Goal: Check status: Check status

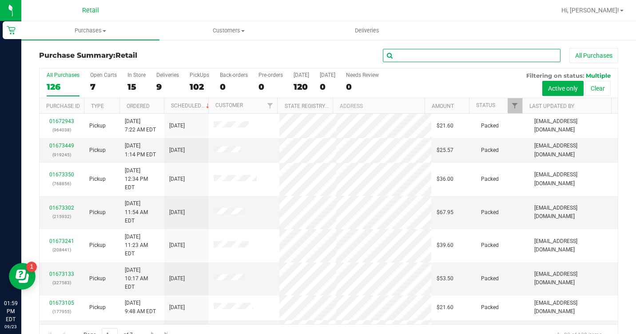
click at [412, 56] on input "text" at bounding box center [472, 55] width 178 height 13
click at [81, 29] on span "Purchases" at bounding box center [90, 31] width 138 height 8
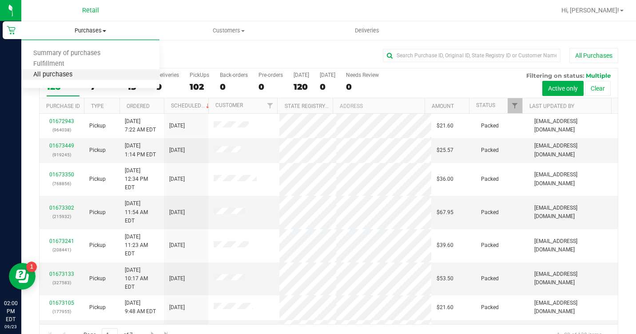
click at [79, 75] on span "All purchases" at bounding box center [52, 75] width 63 height 8
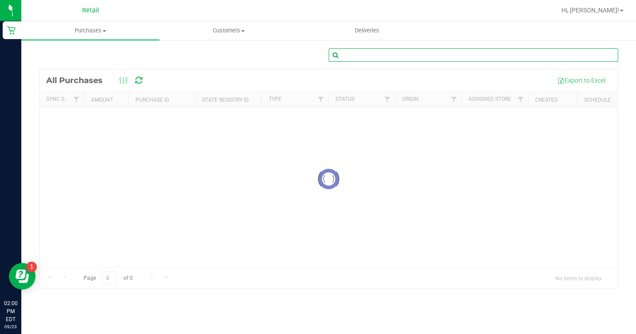
click at [373, 55] on input "text" at bounding box center [473, 54] width 289 height 13
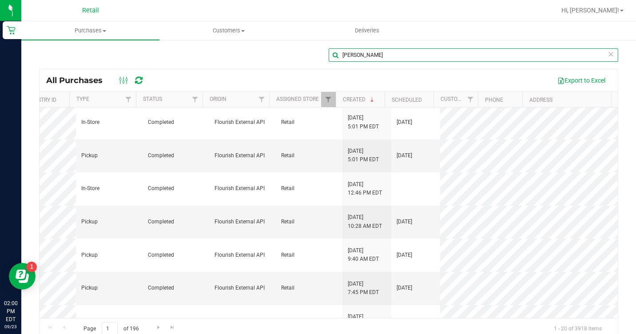
scroll to position [311, 199]
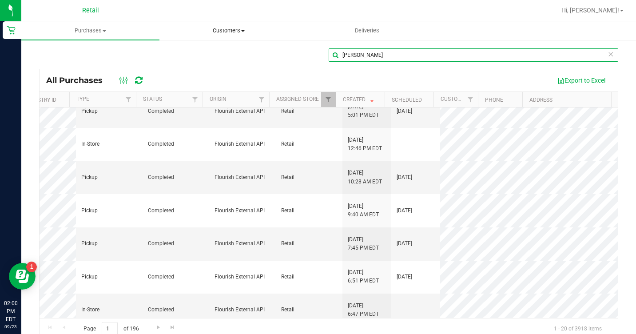
type input "[PERSON_NAME]"
